Goal: Transaction & Acquisition: Book appointment/travel/reservation

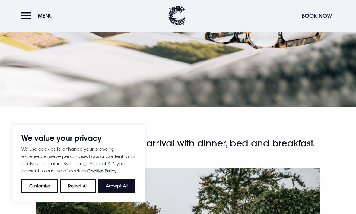
click at [131, 193] on button "Accept All" at bounding box center [116, 185] width 37 height 13
checkbox input "true"
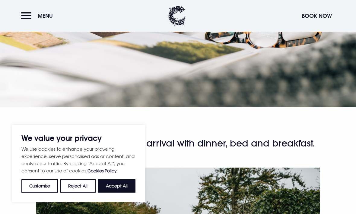
checkbox input "true"
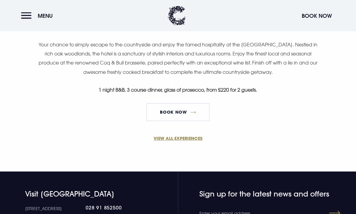
scroll to position [408, 0]
click at [194, 140] on link "VIEW ALL EXPERIENCES" at bounding box center [177, 138] width 287 height 6
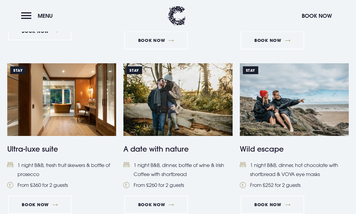
scroll to position [554, 0]
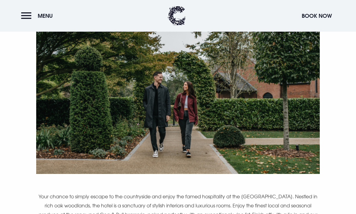
scroll to position [255, 0]
